Goal: Task Accomplishment & Management: Manage account settings

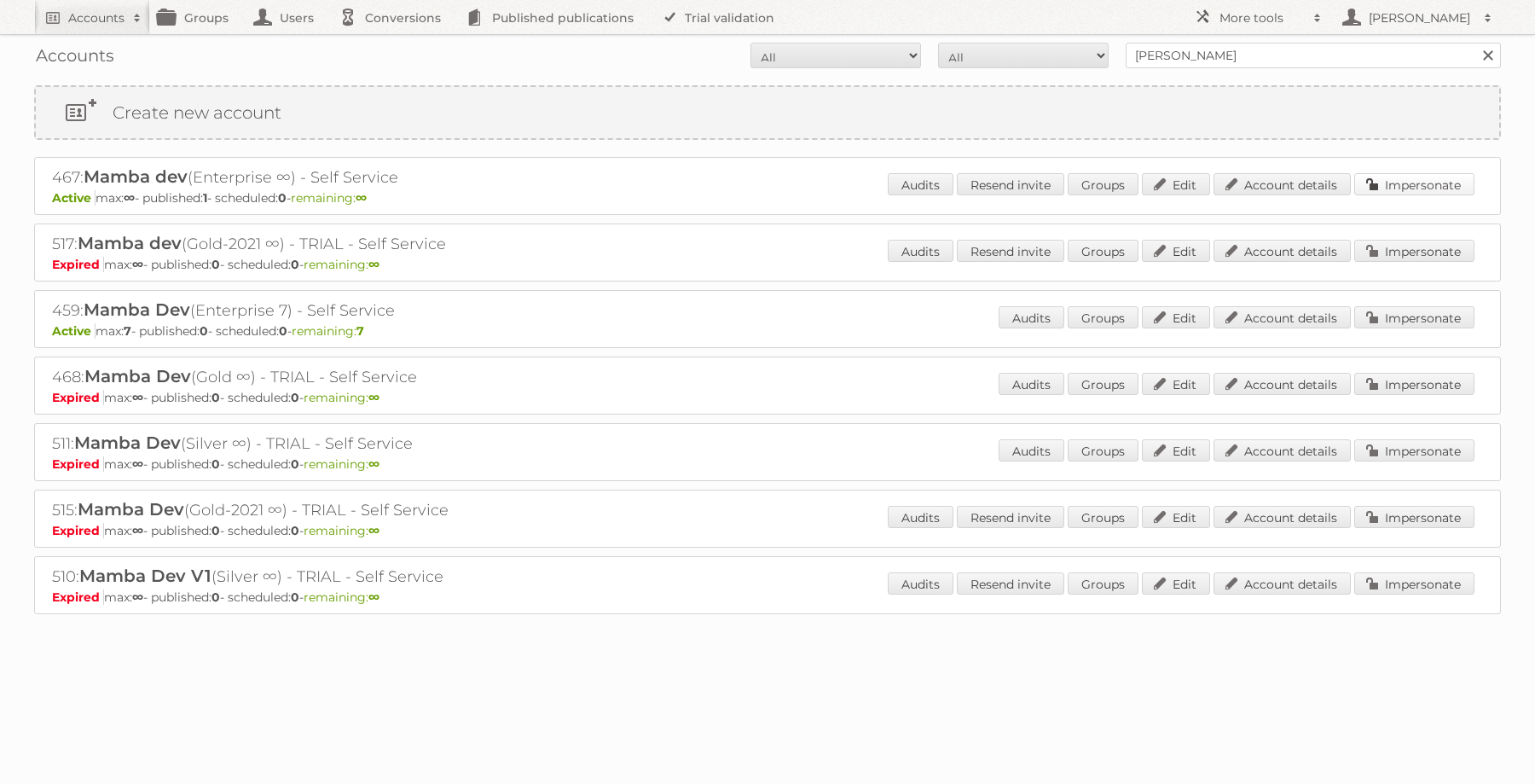
click at [1429, 192] on link "Impersonate" at bounding box center [1414, 184] width 120 height 23
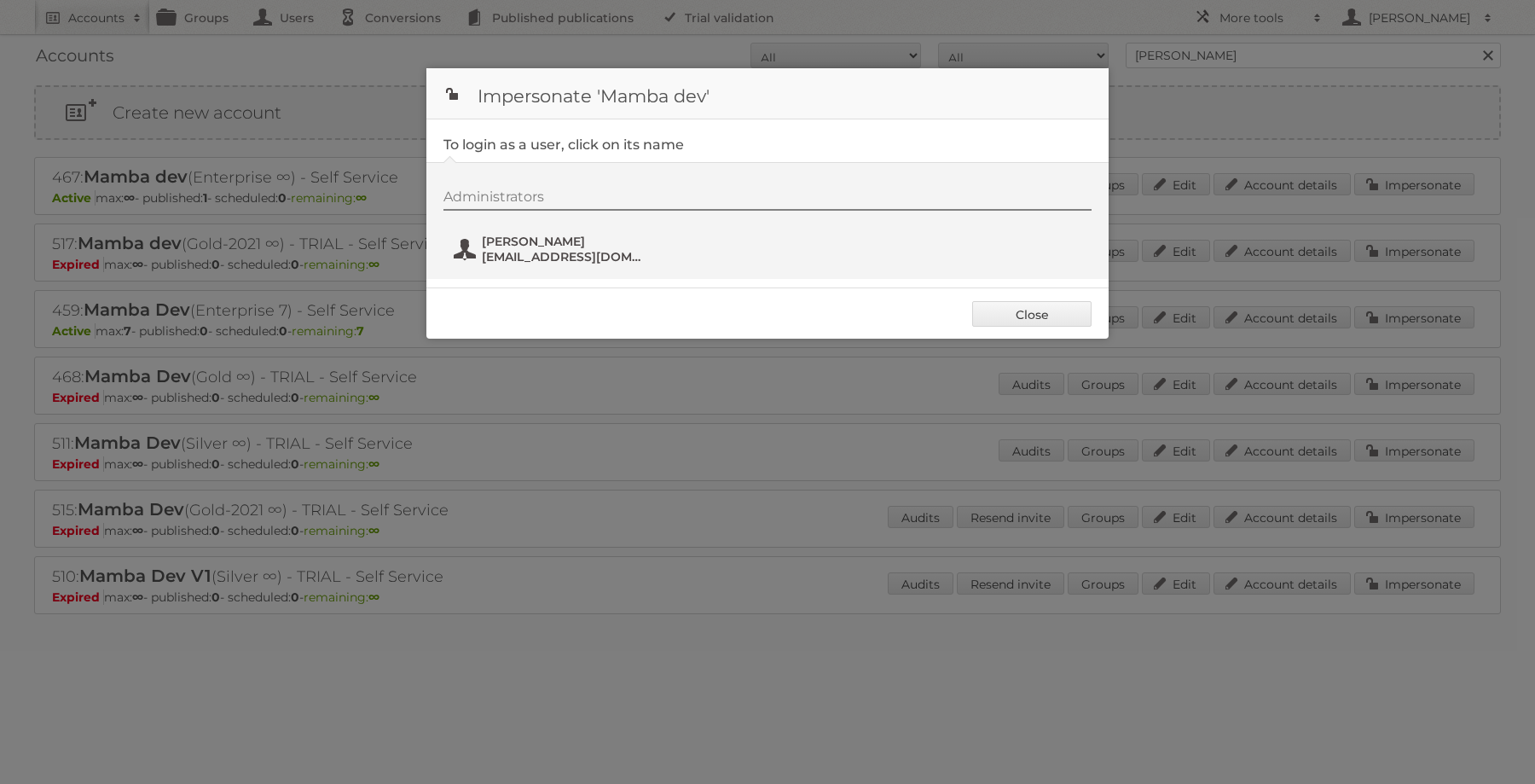
click at [530, 247] on span "[PERSON_NAME]" at bounding box center [564, 242] width 165 height 16
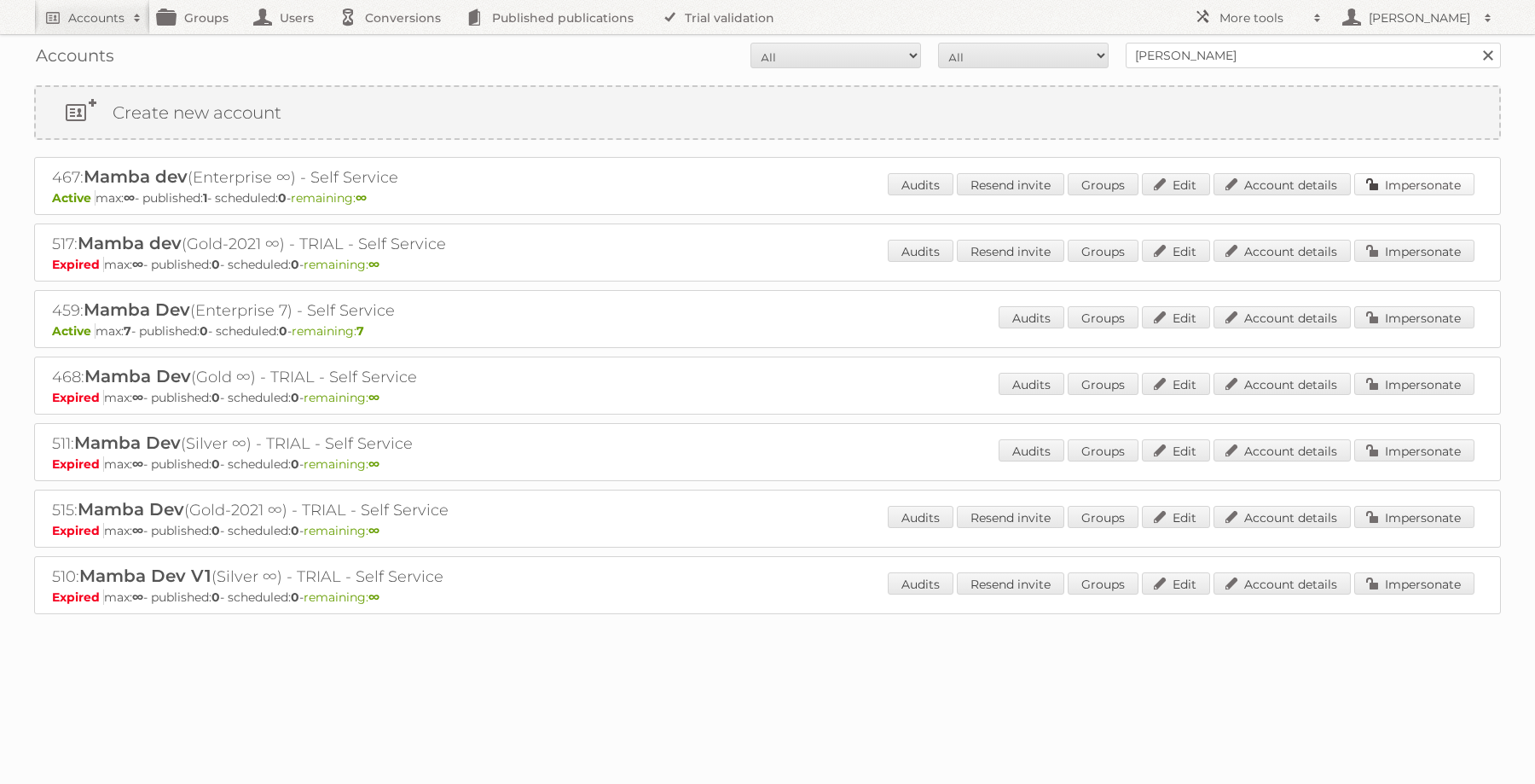
click at [695, 183] on link "Impersonate" at bounding box center [1414, 184] width 120 height 23
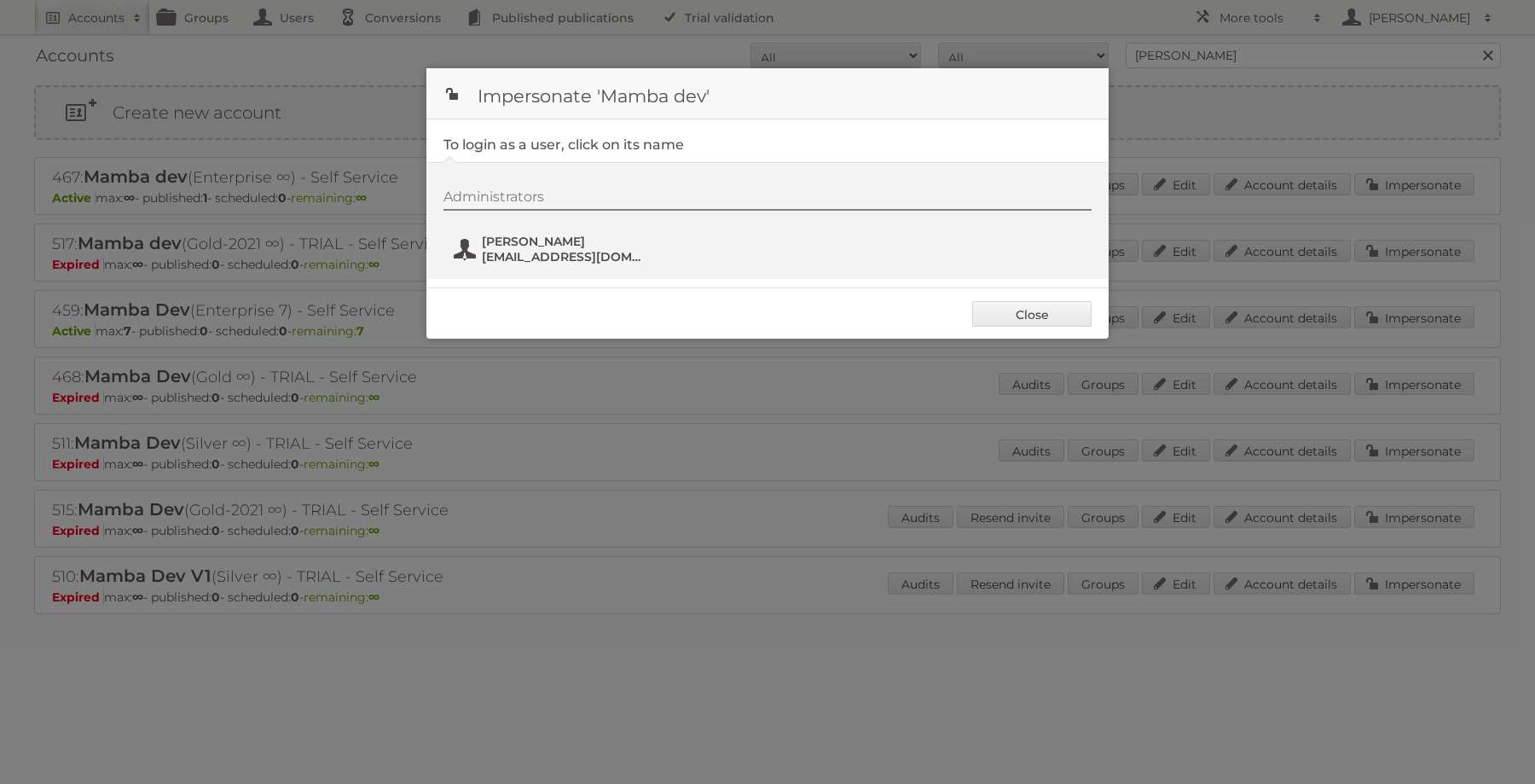
click at [575, 245] on span "[PERSON_NAME]" at bounding box center [564, 242] width 165 height 16
